Goal: Transaction & Acquisition: Purchase product/service

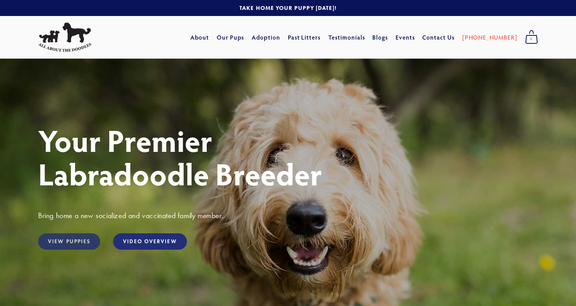
click at [86, 242] on link "View Puppies" at bounding box center [69, 241] width 62 height 16
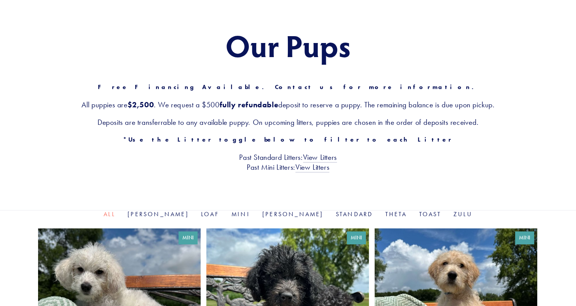
scroll to position [33, 0]
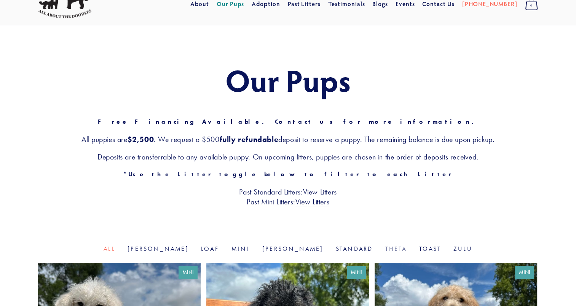
click at [385, 247] on link "Theta" at bounding box center [396, 248] width 22 height 7
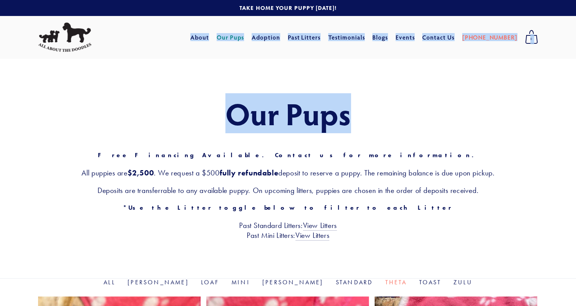
drag, startPoint x: 575, startPoint y: 48, endPoint x: 576, endPoint y: 76, distance: 28.2
drag, startPoint x: 576, startPoint y: 76, endPoint x: 527, endPoint y: 100, distance: 54.6
click at [527, 100] on h1 "Our Pups" at bounding box center [288, 113] width 500 height 33
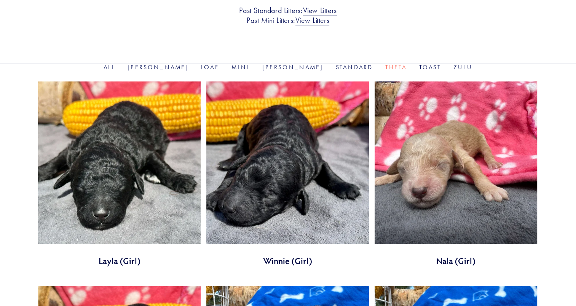
scroll to position [226, 0]
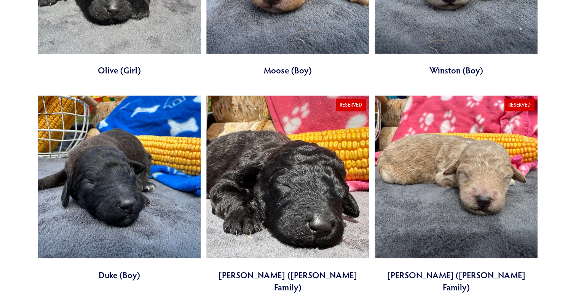
scroll to position [605, 0]
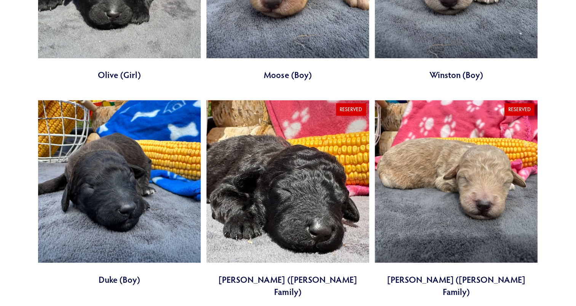
click at [153, 186] on link at bounding box center [119, 192] width 162 height 185
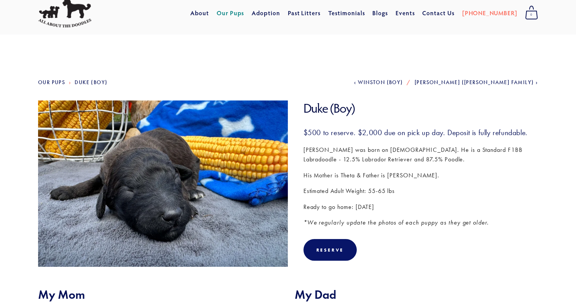
scroll to position [21, 0]
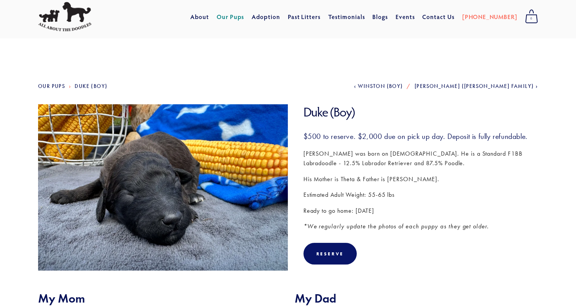
click at [244, 20] on link "Our Pups" at bounding box center [231, 17] width 28 height 14
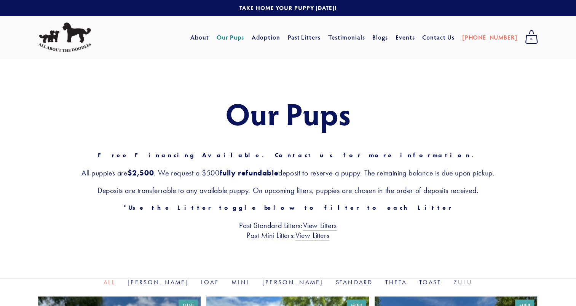
click at [453, 282] on link "Zulu" at bounding box center [462, 282] width 19 height 7
